Goal: Information Seeking & Learning: Learn about a topic

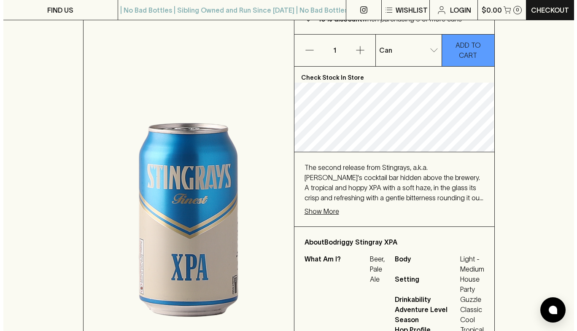
scroll to position [169, 0]
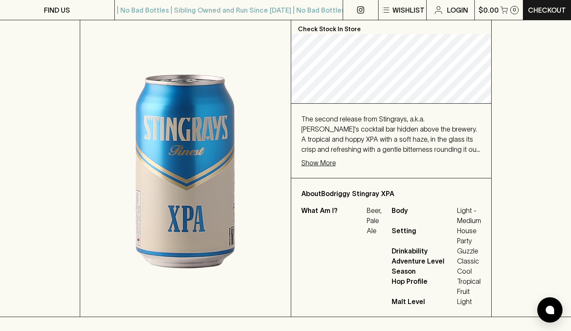
click at [320, 160] on p "Show More" at bounding box center [318, 163] width 35 height 10
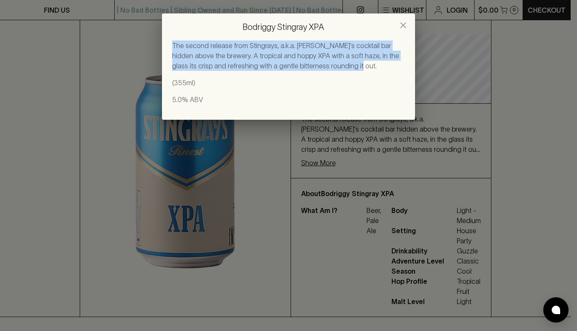
drag, startPoint x: 324, startPoint y: 66, endPoint x: 149, endPoint y: 45, distance: 176.4
click at [149, 45] on div "Bodriggy Stingray XPA The second release from Stingrays, [PERSON_NAME]'s cockta…" at bounding box center [288, 165] width 577 height 331
copy p "The second release from Stingrays, a.k.a. [PERSON_NAME]'s cocktail bar hidden a…"
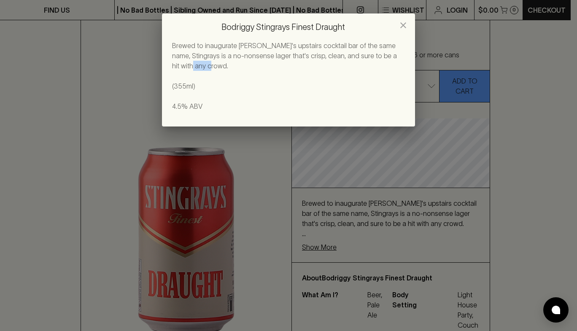
drag, startPoint x: 208, startPoint y: 64, endPoint x: 168, endPoint y: 63, distance: 40.5
click at [168, 63] on div "Brewed to inaugurate [PERSON_NAME]'s upstairs cocktail bar of the same name, St…" at bounding box center [288, 84] width 253 height 86
click at [244, 70] on p "Brewed to inaugurate [PERSON_NAME]'s upstairs cocktail bar of the same name, St…" at bounding box center [288, 76] width 233 height 71
click at [398, 23] on button "close" at bounding box center [403, 25] width 17 height 17
